Goal: Browse casually

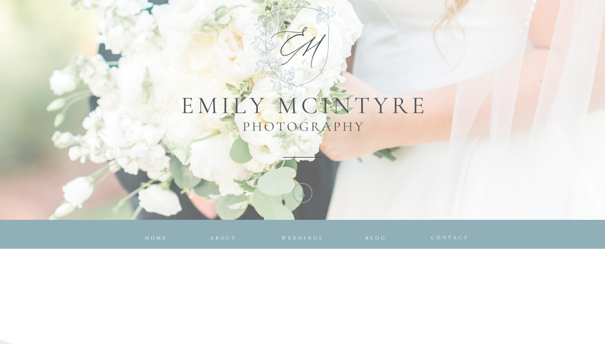
scroll to position [190, 0]
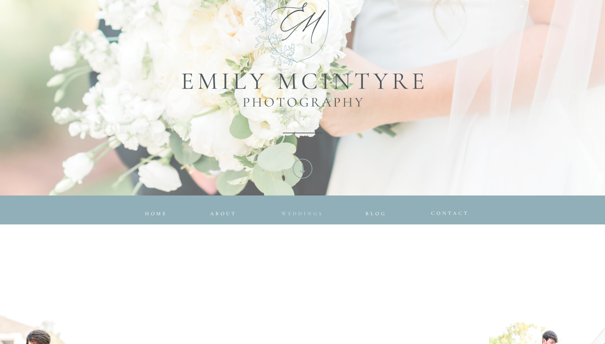
click at [304, 216] on span "Weddings" at bounding box center [302, 214] width 42 height 6
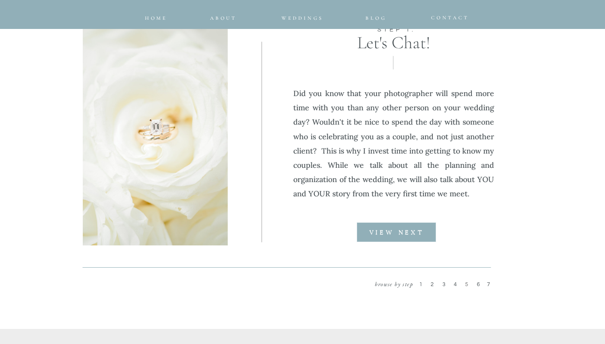
scroll to position [1057, 0]
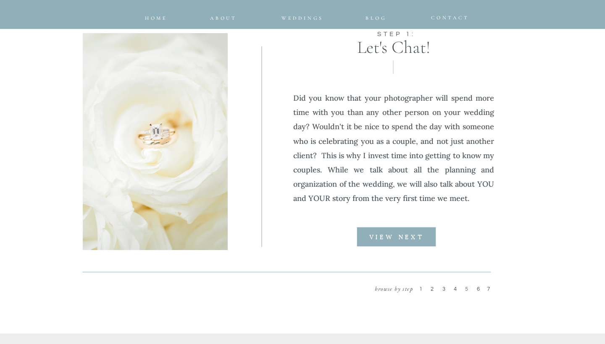
click at [417, 238] on b "VIEW NEXT" at bounding box center [396, 238] width 55 height 6
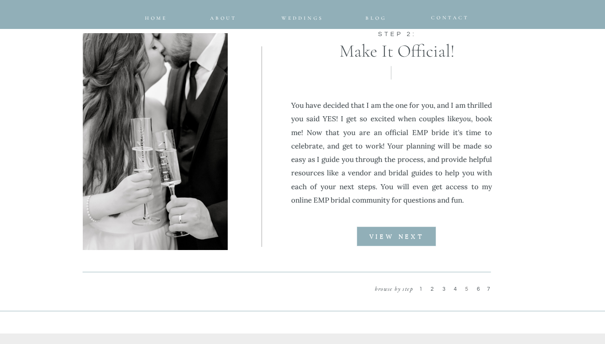
click at [409, 239] on b "VIEW NEXT" at bounding box center [396, 237] width 55 height 6
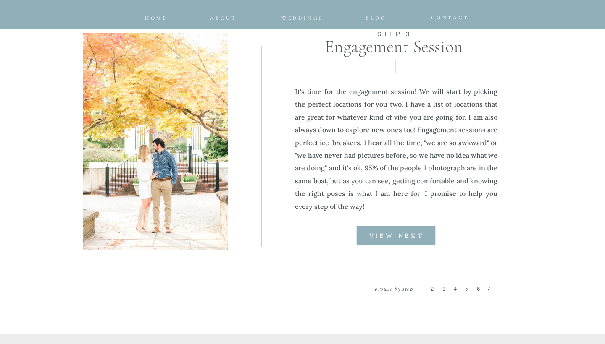
click at [409, 239] on div at bounding box center [395, 236] width 79 height 20
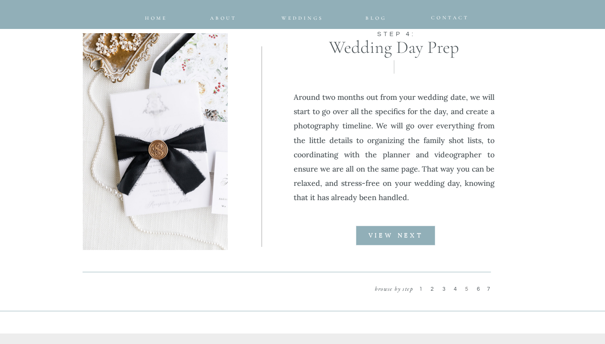
click at [409, 239] on div at bounding box center [395, 236] width 79 height 20
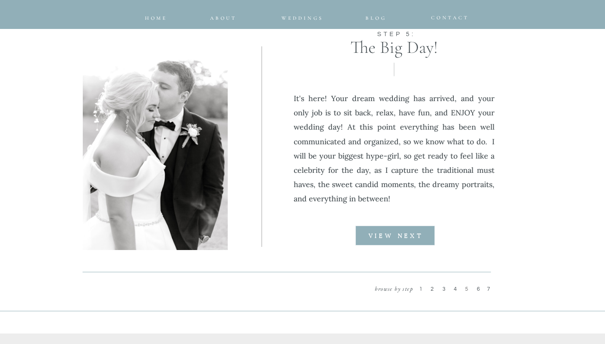
click at [409, 239] on div at bounding box center [394, 236] width 79 height 20
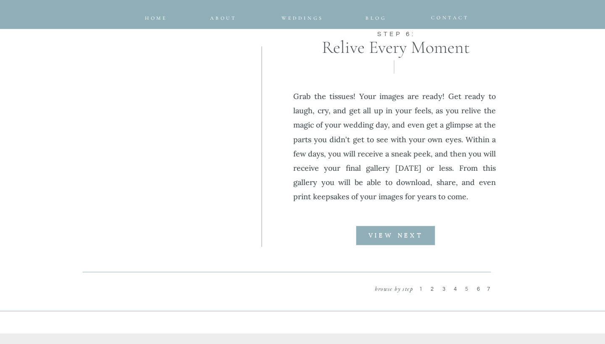
click at [409, 239] on div at bounding box center [395, 236] width 79 height 20
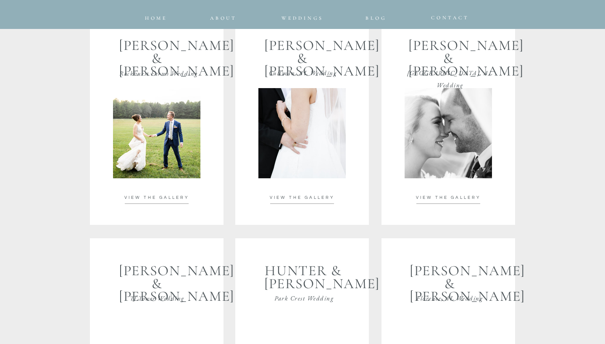
scroll to position [1523, 0]
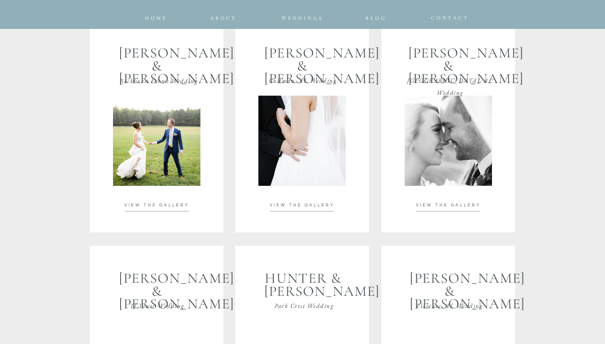
click at [277, 208] on p "VIEW THE GALLERY" at bounding box center [302, 205] width 85 height 6
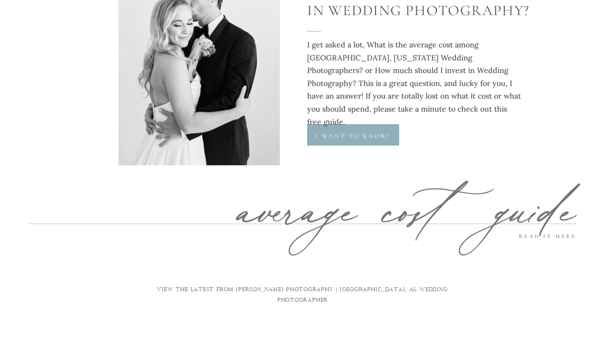
scroll to position [2780, 0]
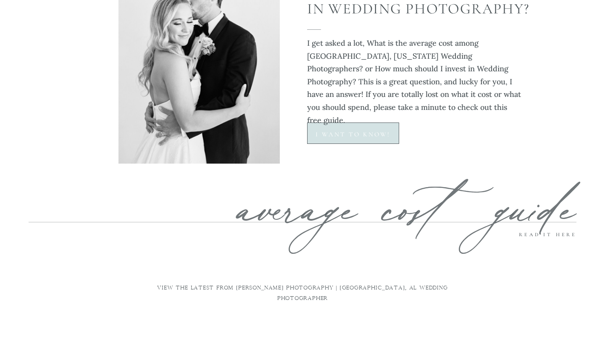
click at [342, 129] on div at bounding box center [353, 133] width 92 height 21
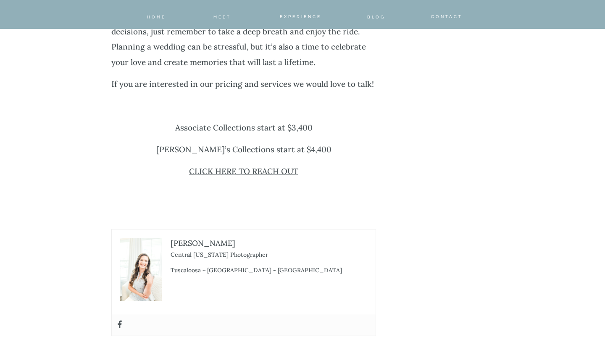
scroll to position [3325, 0]
